Goal: Information Seeking & Learning: Learn about a topic

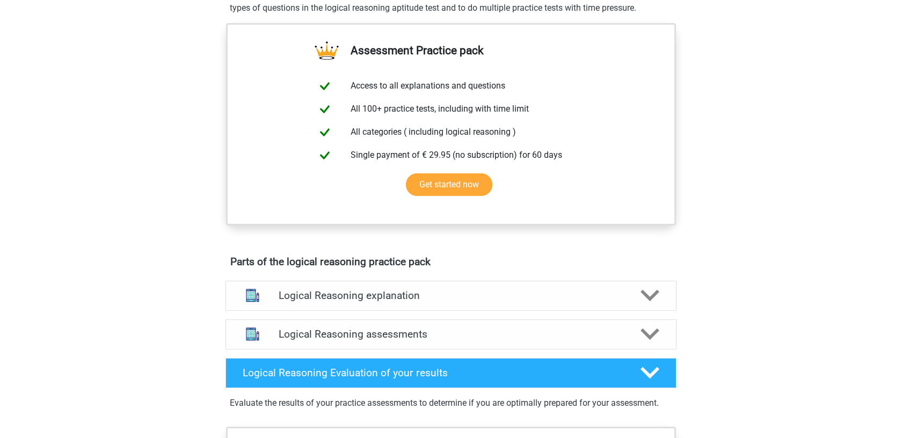
scroll to position [356, 0]
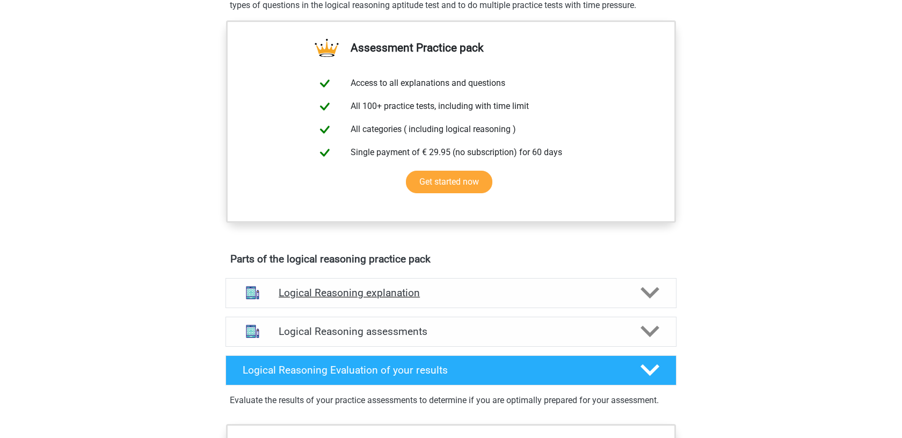
click at [649, 301] on icon at bounding box center [649, 292] width 19 height 19
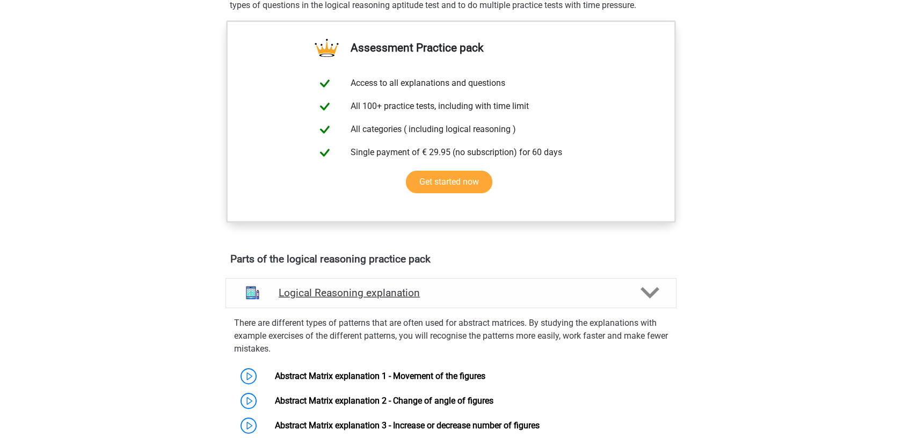
scroll to position [666, 0]
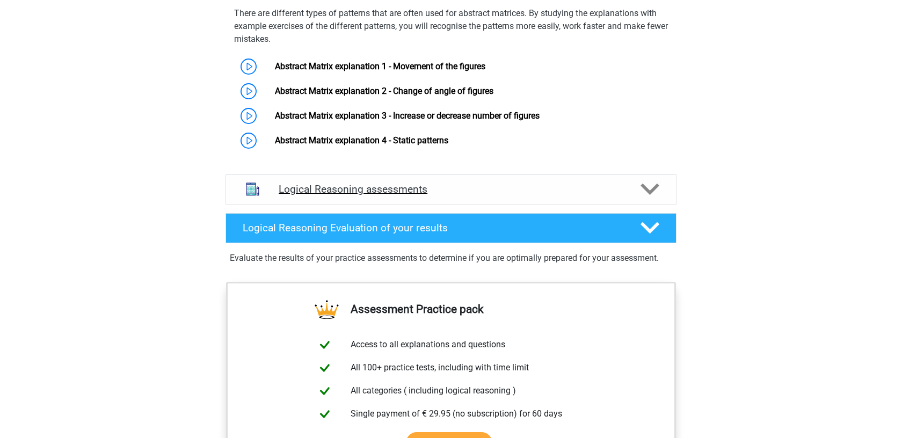
click at [652, 198] on icon at bounding box center [649, 189] width 19 height 19
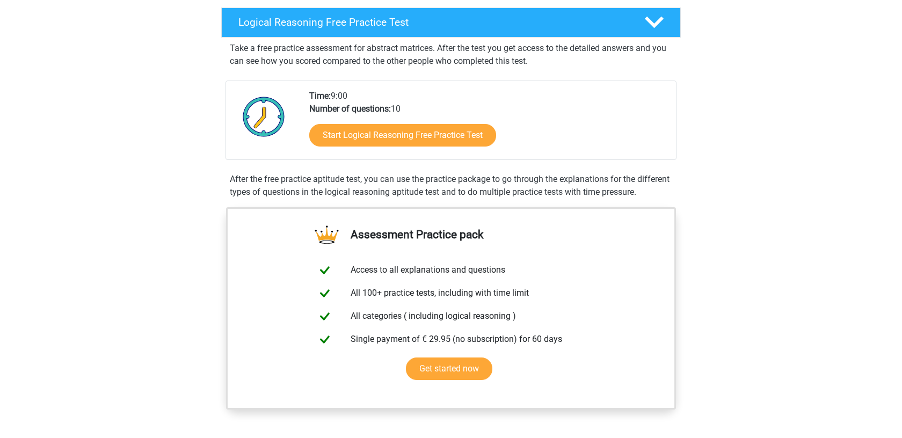
scroll to position [188, 0]
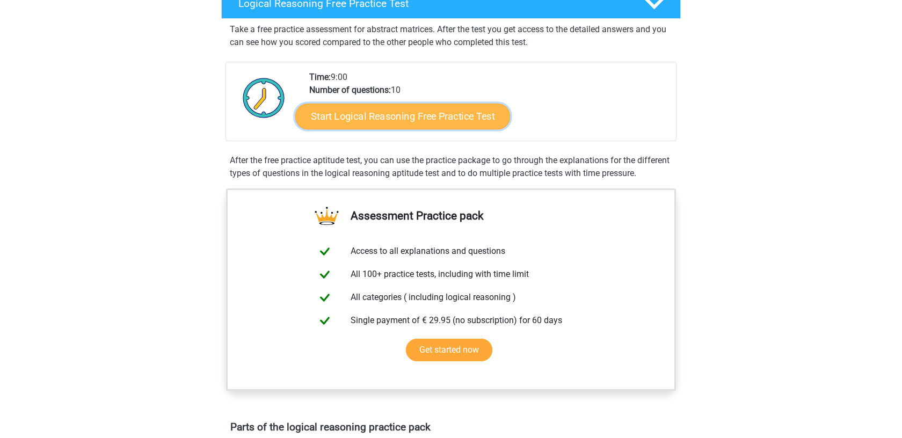
click at [373, 116] on link "Start Logical Reasoning Free Practice Test" at bounding box center [402, 116] width 215 height 26
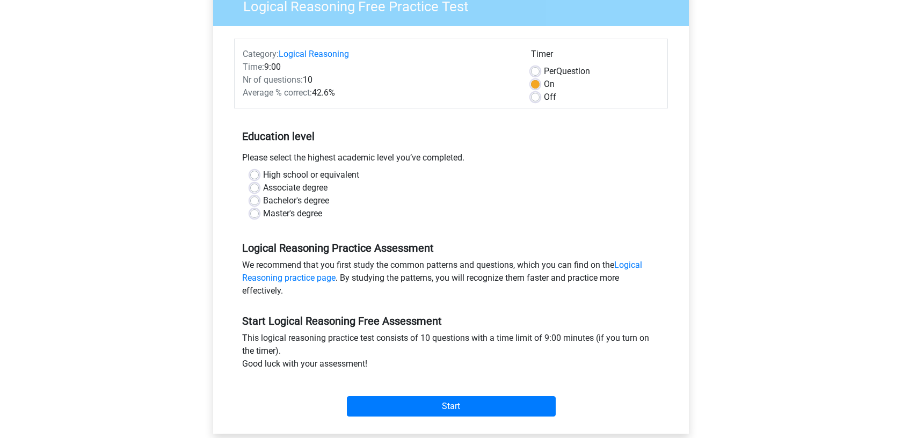
scroll to position [131, 0]
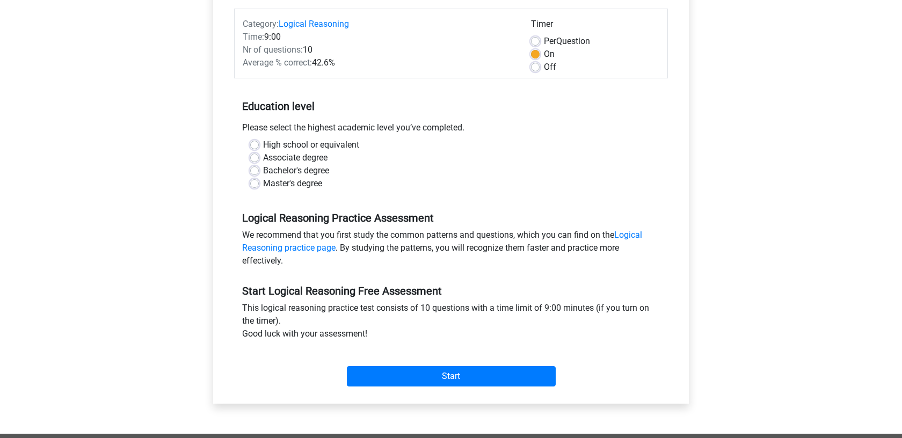
click at [263, 183] on label "Master's degree" at bounding box center [292, 183] width 59 height 13
click at [252, 183] on input "Master's degree" at bounding box center [254, 182] width 9 height 11
radio input "true"
click at [263, 170] on label "Bachelor's degree" at bounding box center [296, 170] width 66 height 13
click at [256, 170] on input "Bachelor's degree" at bounding box center [254, 169] width 9 height 11
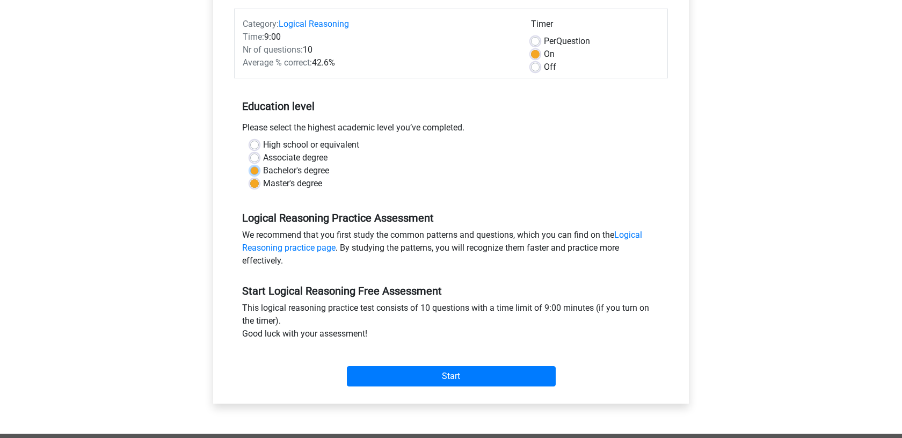
radio input "true"
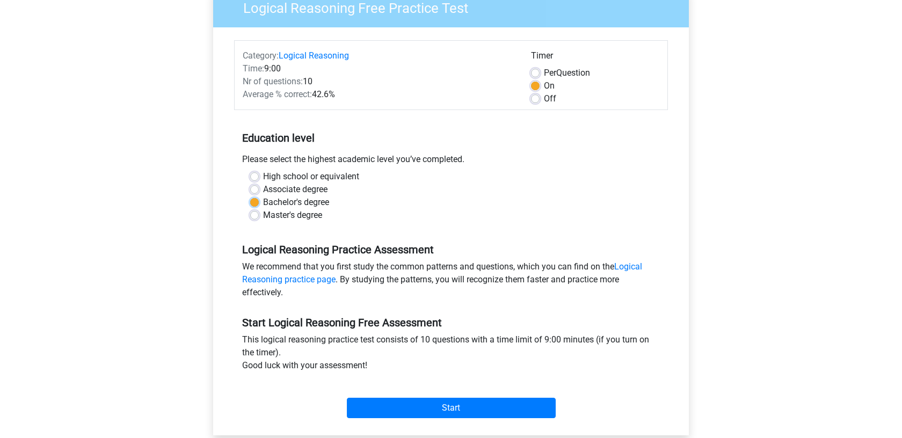
scroll to position [191, 0]
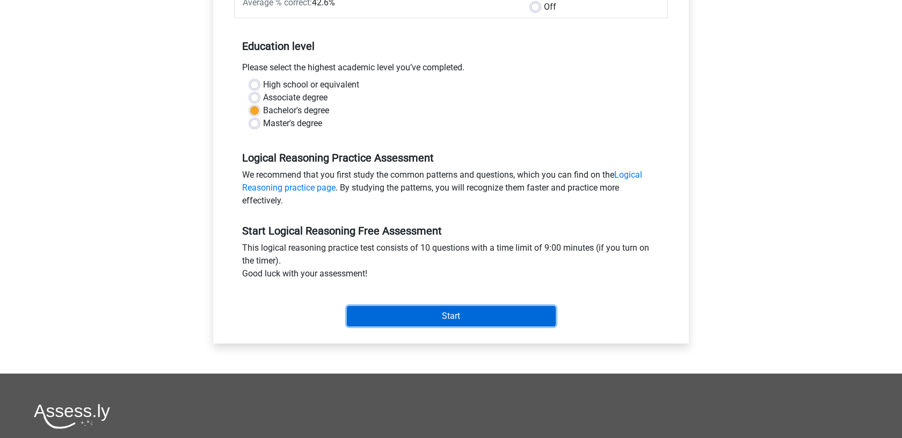
click at [396, 323] on input "Start" at bounding box center [451, 316] width 209 height 20
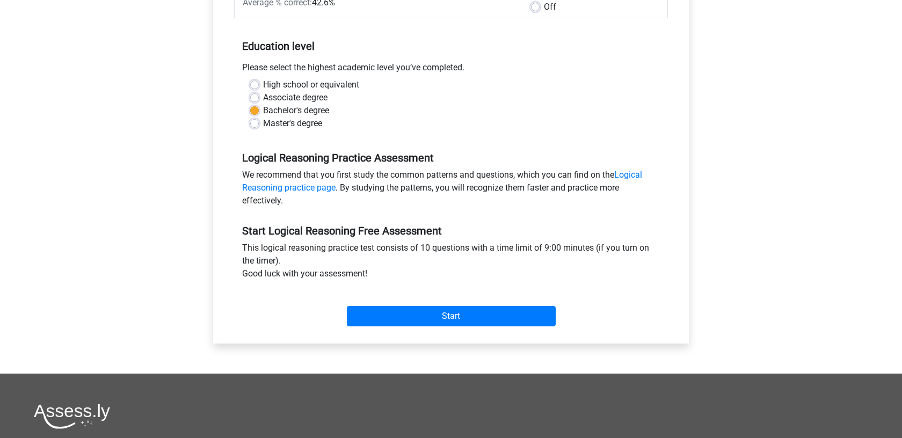
scroll to position [0, 0]
